Goal: Use online tool/utility: Use online tool/utility

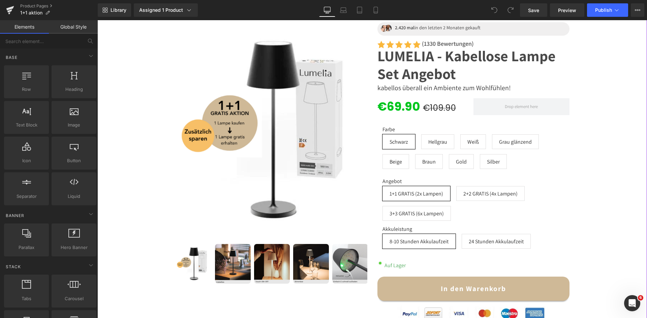
scroll to position [135, 0]
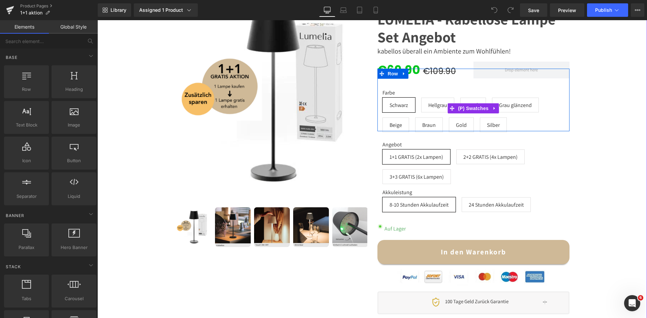
click at [444, 113] on div "Farbe Schwarz [GEOGRAPHIC_DATA] Weiß Grau glänzend Beige Braun Gold Silber" at bounding box center [473, 114] width 182 height 48
click at [408, 126] on div "Farbe Schwarz [GEOGRAPHIC_DATA] Weiß Grau glänzend Beige Braun Gold Silber" at bounding box center [473, 114] width 182 height 48
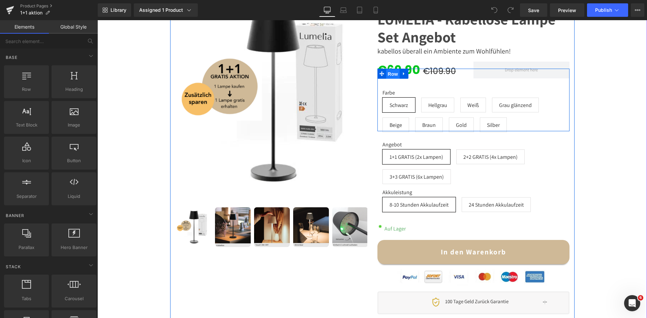
click at [389, 73] on span "Row" at bounding box center [392, 74] width 13 height 10
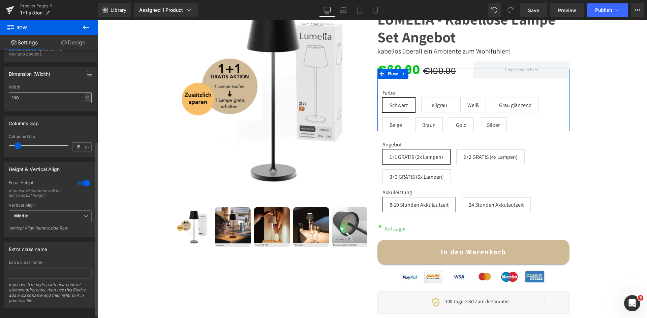
scroll to position [144, 0]
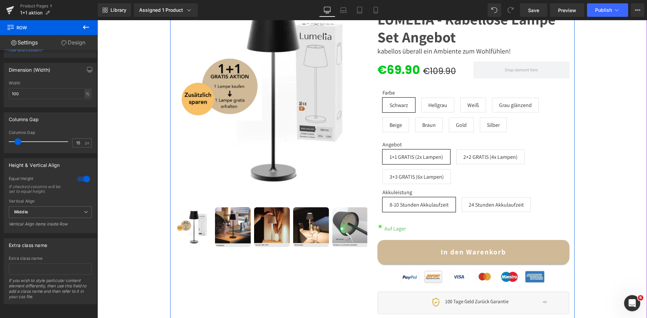
click at [373, 162] on div "Image 2.420 mal in den letzten 2 Monaten gekauft Text Block Icon List Image (13…" at bounding box center [473, 151] width 202 height 338
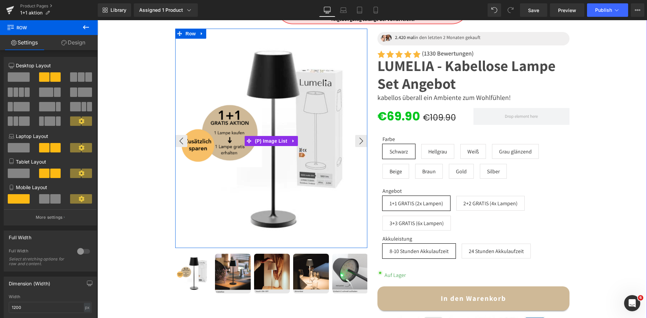
scroll to position [0, 0]
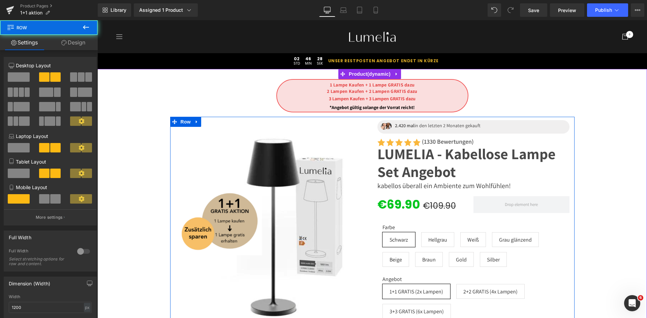
click at [367, 121] on div at bounding box center [271, 250] width 202 height 266
click at [174, 123] on icon at bounding box center [174, 122] width 5 height 5
click at [198, 122] on div at bounding box center [372, 286] width 404 height 338
click at [195, 123] on icon at bounding box center [196, 122] width 5 height 5
click at [367, 133] on div at bounding box center [271, 250] width 202 height 266
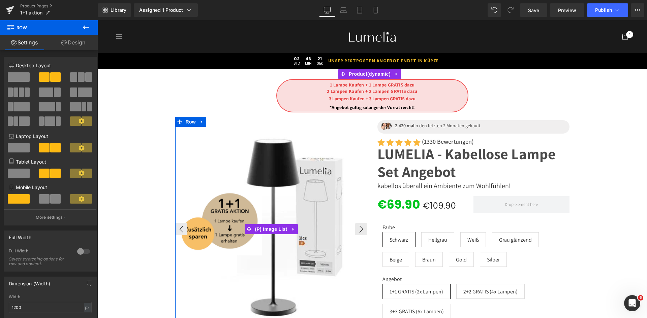
click at [331, 135] on img at bounding box center [272, 229] width 192 height 213
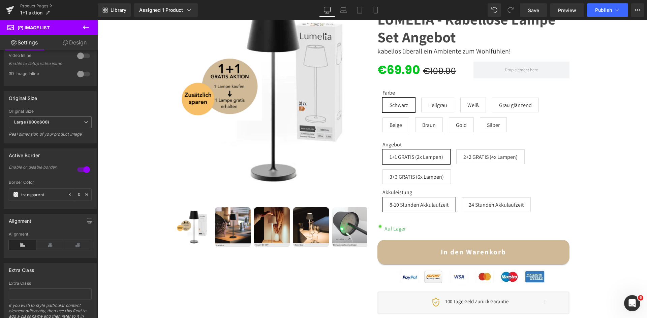
scroll to position [135, 0]
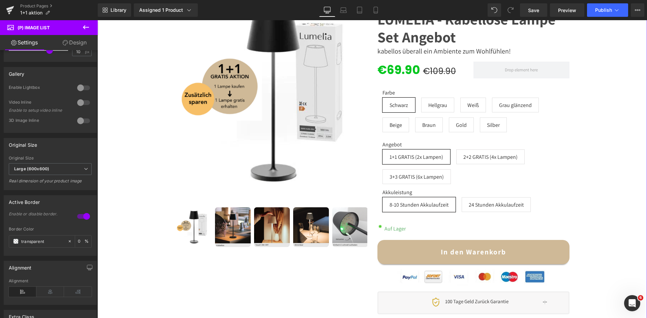
click at [146, 105] on div "1 Lampe Kaufen + 1 Lampe GRATIS dazu 2 Lampen Kaufen + 2 Lampen GRATIS dazu 3 L…" at bounding box center [372, 131] width 543 height 375
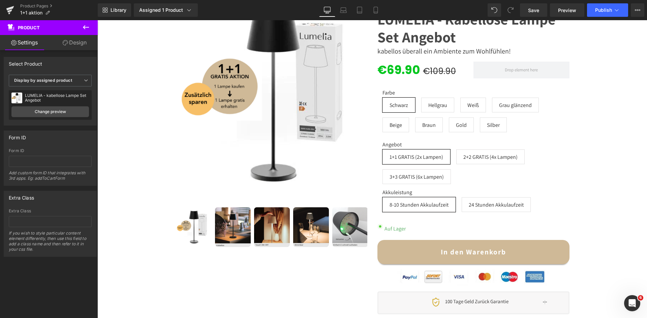
click at [86, 28] on icon at bounding box center [86, 27] width 6 height 4
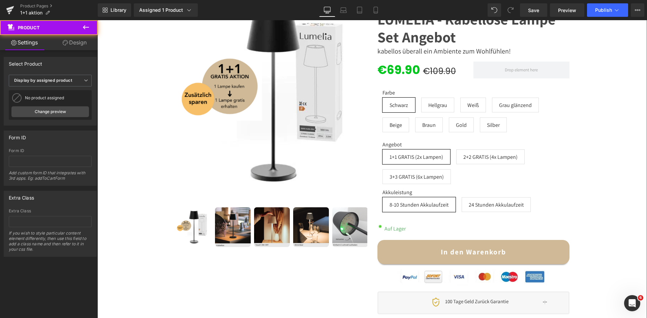
click at [134, 91] on div "1 Lampe Kaufen + 1 Lampe GRATIS dazu 2 Lampen Kaufen + 2 Lampen GRATIS dazu 3 L…" at bounding box center [372, 131] width 543 height 375
click at [75, 39] on link "Design" at bounding box center [74, 42] width 49 height 15
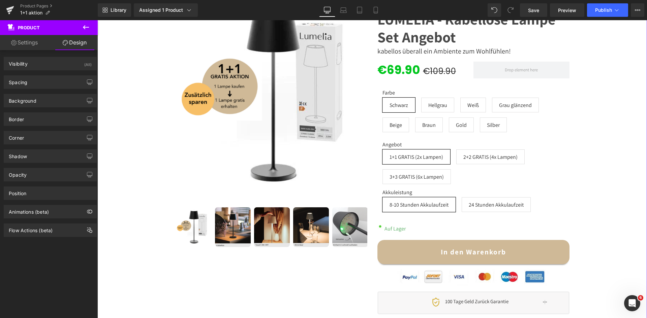
click at [30, 40] on link "Settings" at bounding box center [24, 42] width 49 height 15
